Goal: Navigation & Orientation: Find specific page/section

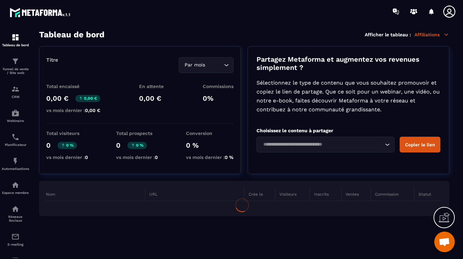
scroll to position [658, 0]
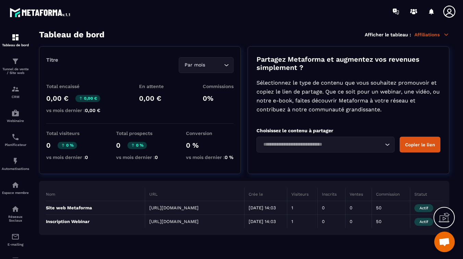
click at [338, 256] on section "Tableau de bord Afficher le tableau : Affiliations Titre Par mois Loading... To…" at bounding box center [244, 145] width 424 height 230
click at [308, 7] on div at bounding box center [272, 11] width 383 height 23
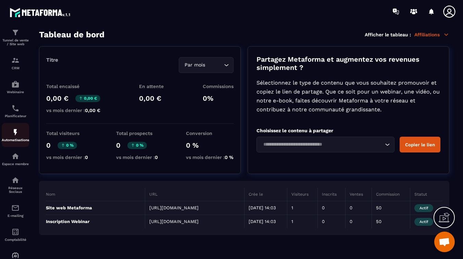
scroll to position [29, 0]
click at [17, 157] on img at bounding box center [15, 156] width 8 height 8
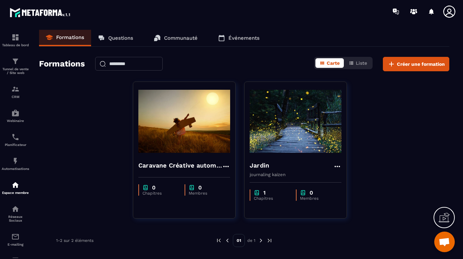
click at [187, 38] on p "Communauté" at bounding box center [181, 38] width 34 height 6
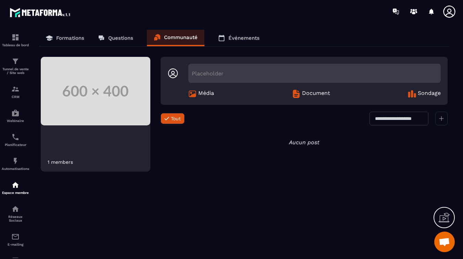
click at [119, 37] on p "Questions" at bounding box center [120, 38] width 25 height 6
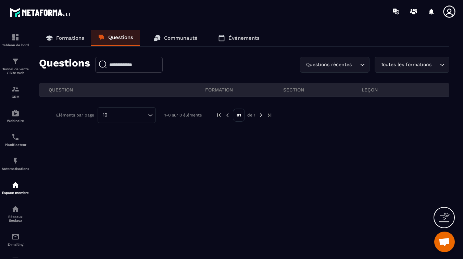
click at [76, 34] on link "Formations" at bounding box center [65, 38] width 52 height 16
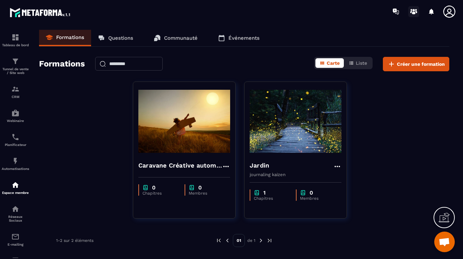
click at [417, 11] on icon at bounding box center [416, 12] width 2 height 2
